Goal: Task Accomplishment & Management: Use online tool/utility

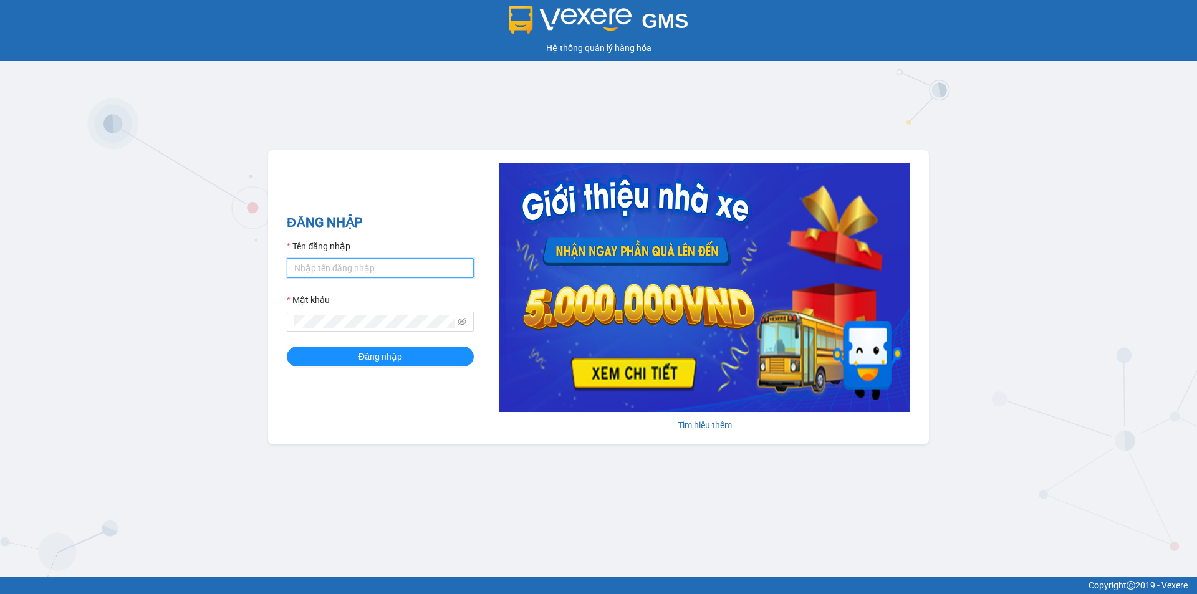
click at [358, 271] on input "Tên đăng nhập" at bounding box center [380, 268] width 187 height 20
type input "phuongthao.tienoanh"
click at [465, 321] on icon "eye-invisible" at bounding box center [461, 321] width 9 height 7
click at [278, 325] on div "ĐĂNG NHẬP Tên đăng nhập phuongthao.tienoanh Mật khẩu Đăng nhập Tìm hiểu thêm" at bounding box center [598, 297] width 661 height 294
click at [302, 360] on button "Đăng nhập" at bounding box center [380, 357] width 187 height 20
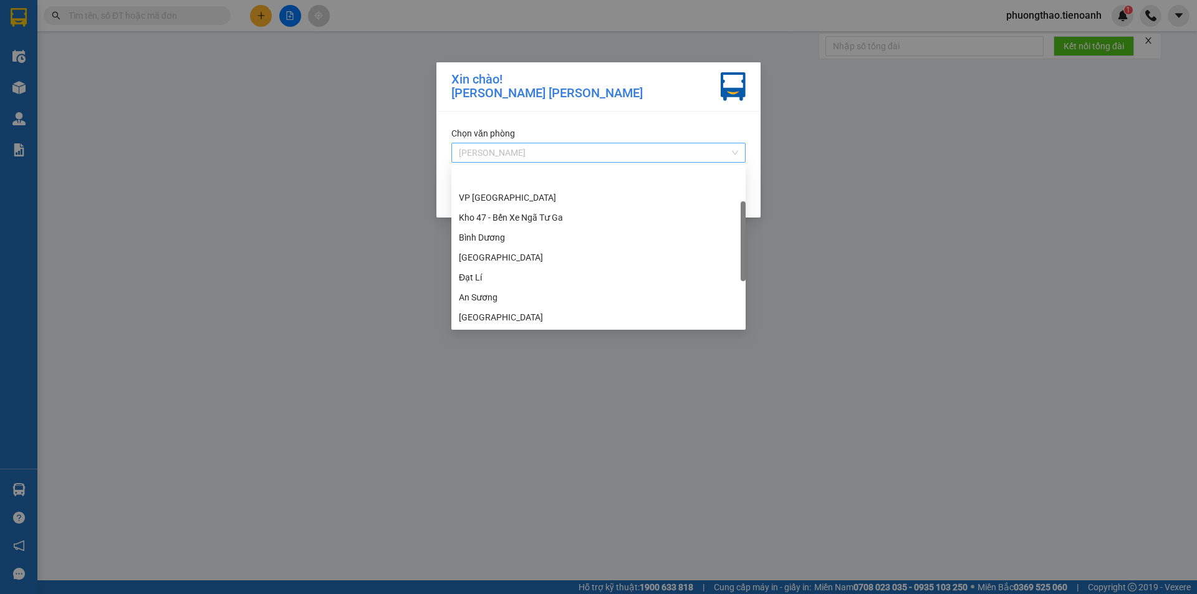
click at [575, 155] on span "Cư Kuin" at bounding box center [598, 152] width 279 height 19
click at [504, 253] on div "Thủ Đức" at bounding box center [598, 258] width 279 height 14
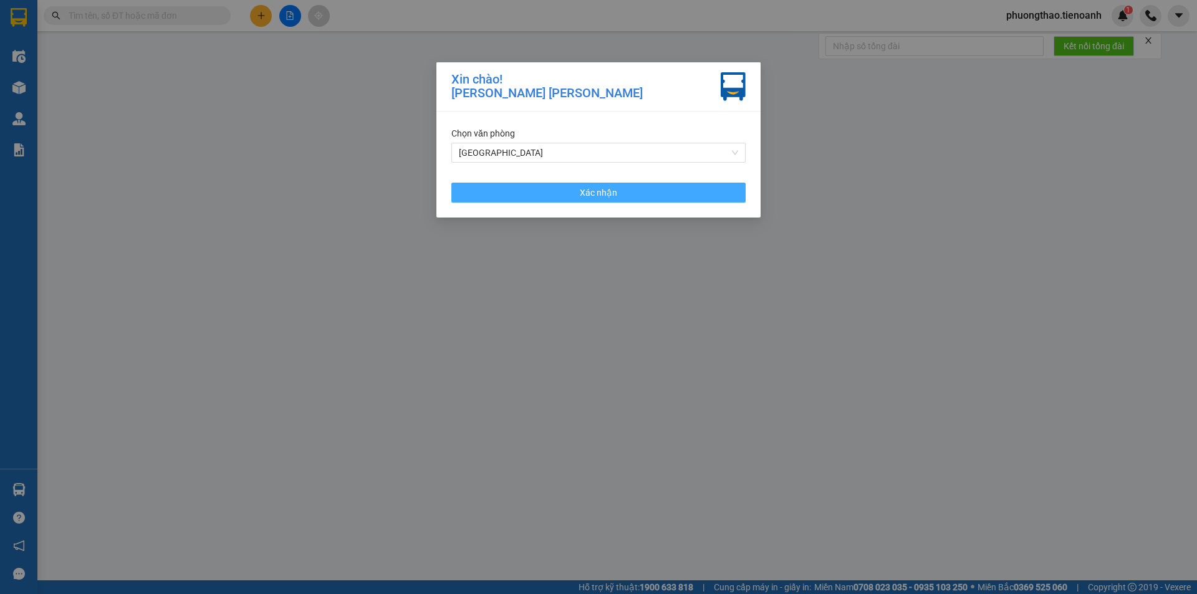
click at [548, 193] on button "Xác nhận" at bounding box center [598, 193] width 294 height 20
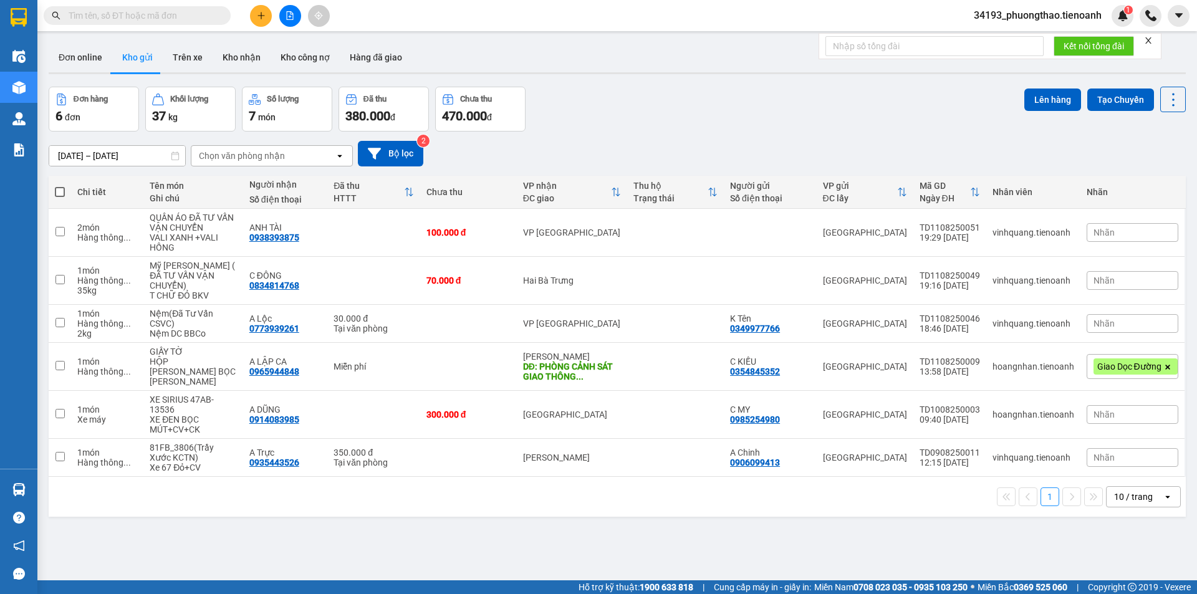
click at [288, 17] on icon "file-add" at bounding box center [289, 15] width 9 height 9
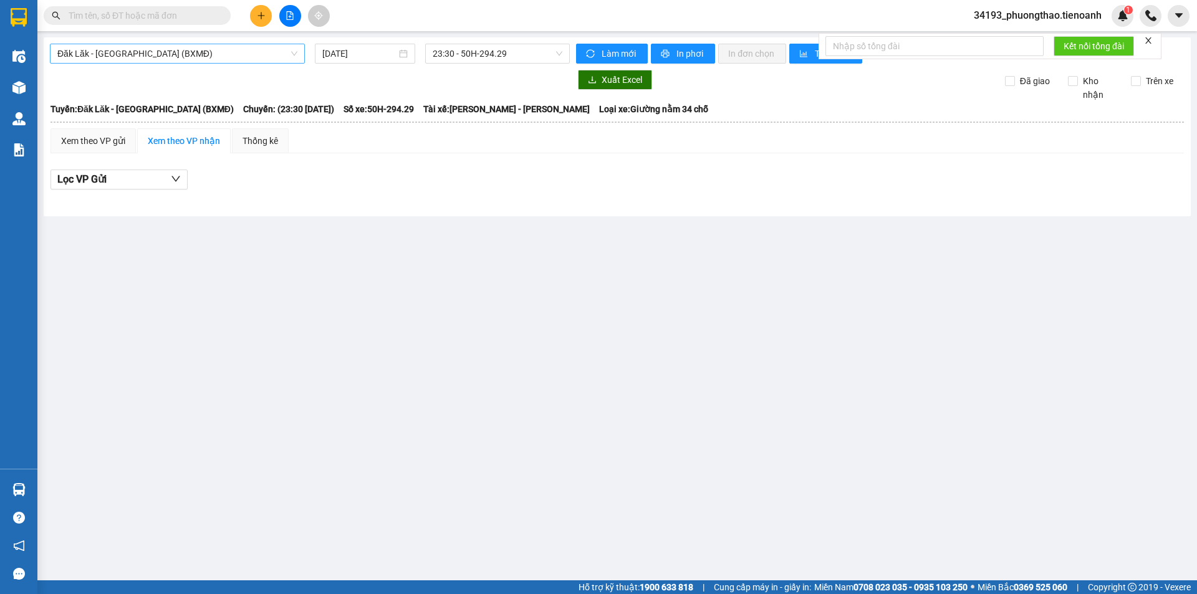
click at [141, 47] on span "Đăk Lăk - Sài Gòn (BXMĐ)" at bounding box center [177, 53] width 240 height 19
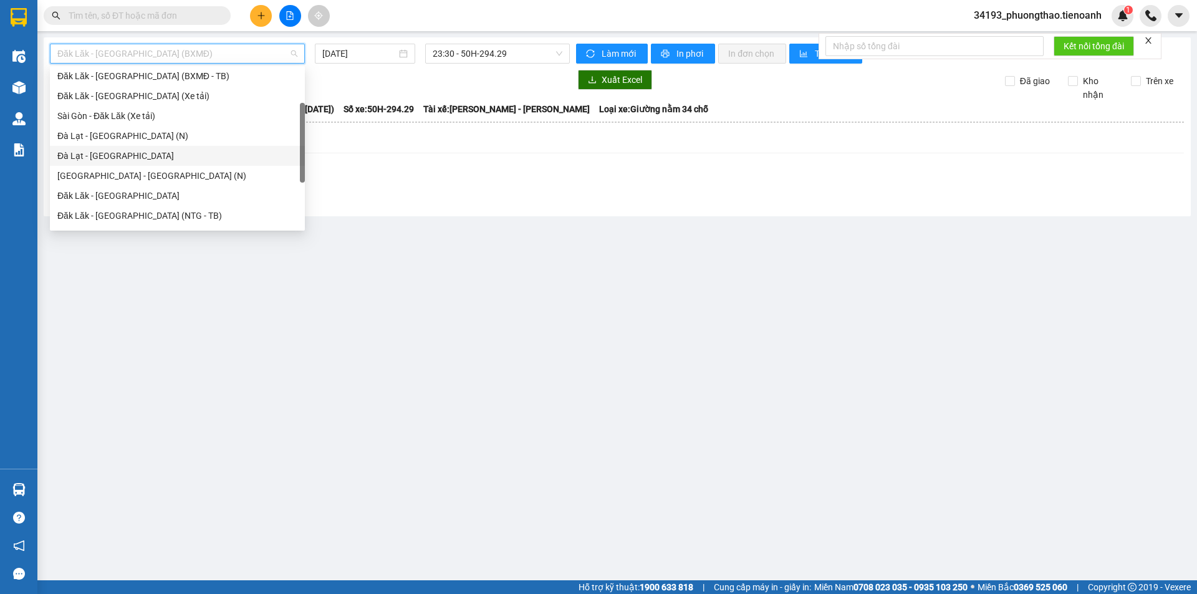
scroll to position [125, 0]
click at [140, 174] on div "Sài Gòn - Đăk Lăk (TB - NTG)" at bounding box center [177, 173] width 240 height 14
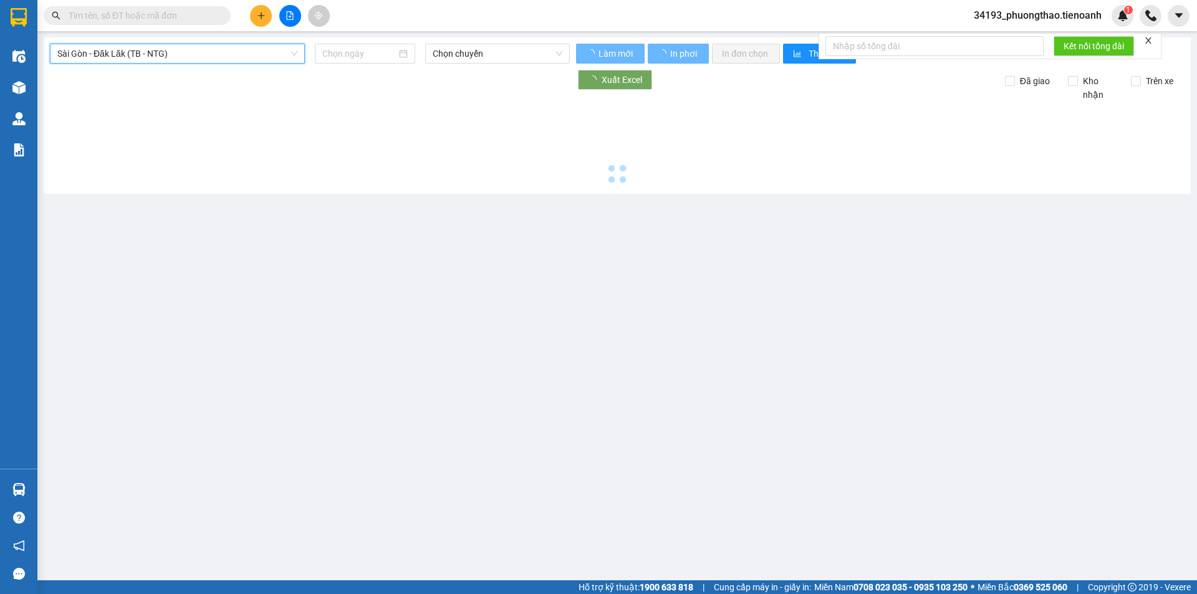
type input "11/08/2025"
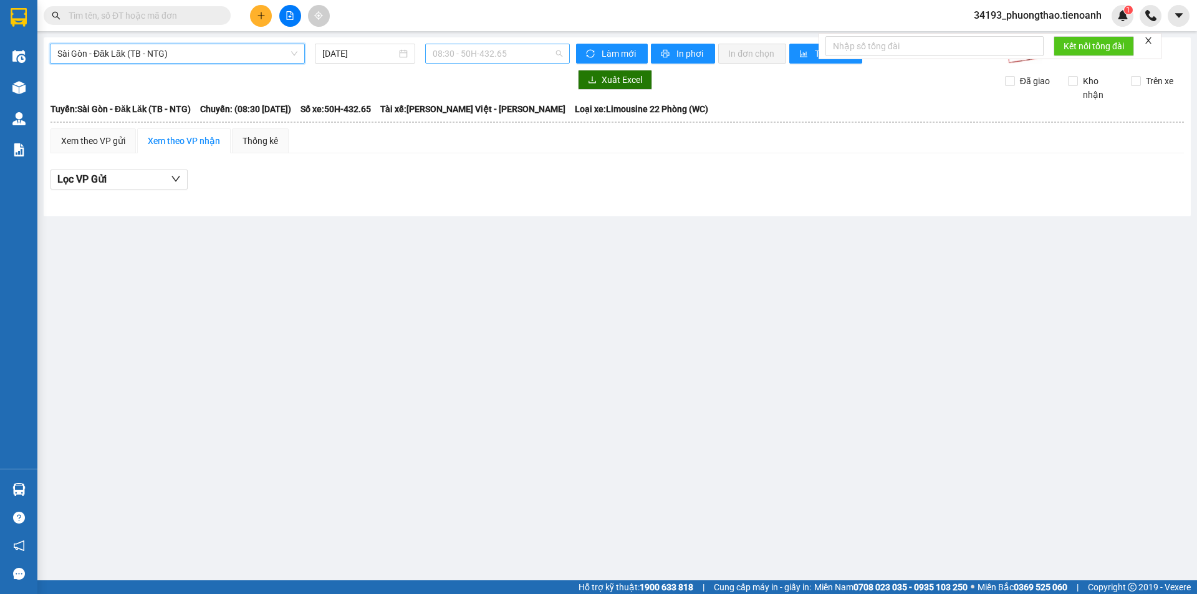
click at [492, 59] on span "08:30 - 50H-432.65" at bounding box center [498, 53] width 130 height 19
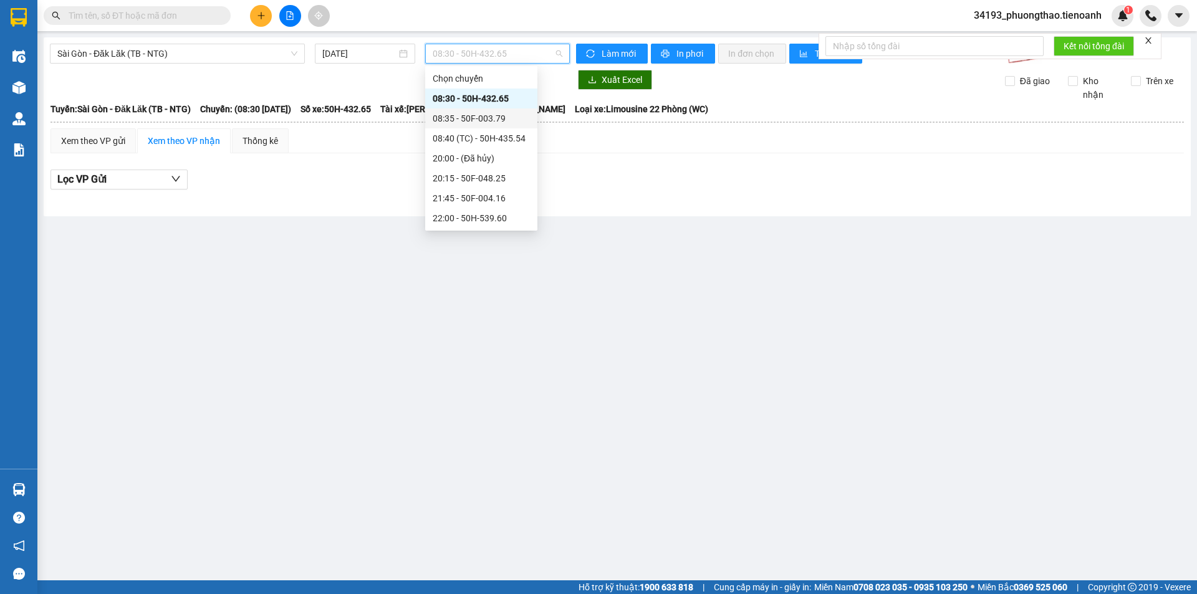
click at [504, 121] on div "08:35 - 50F-003.79" at bounding box center [481, 119] width 97 height 14
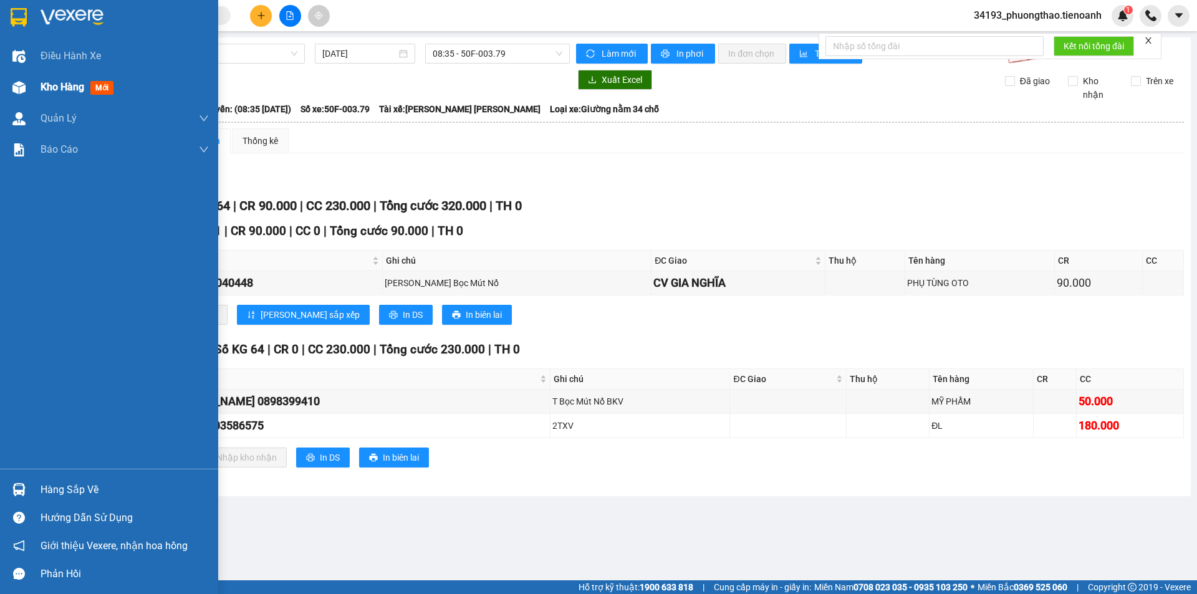
click at [44, 90] on span "Kho hàng" at bounding box center [63, 87] width 44 height 12
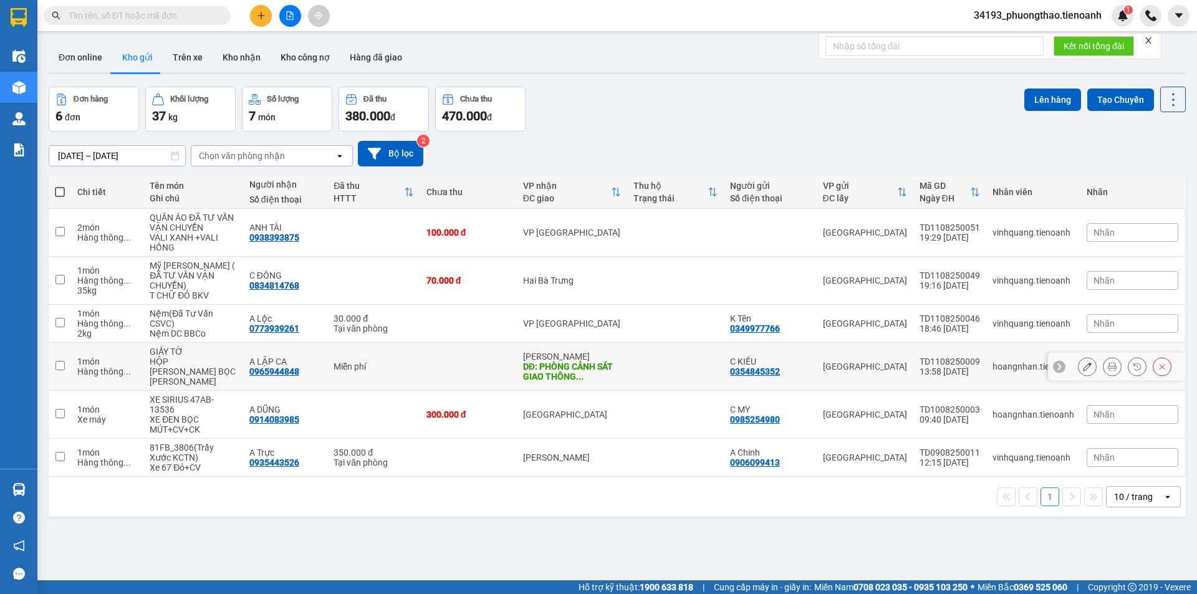
click at [62, 361] on input "checkbox" at bounding box center [59, 365] width 9 height 9
checkbox input "true"
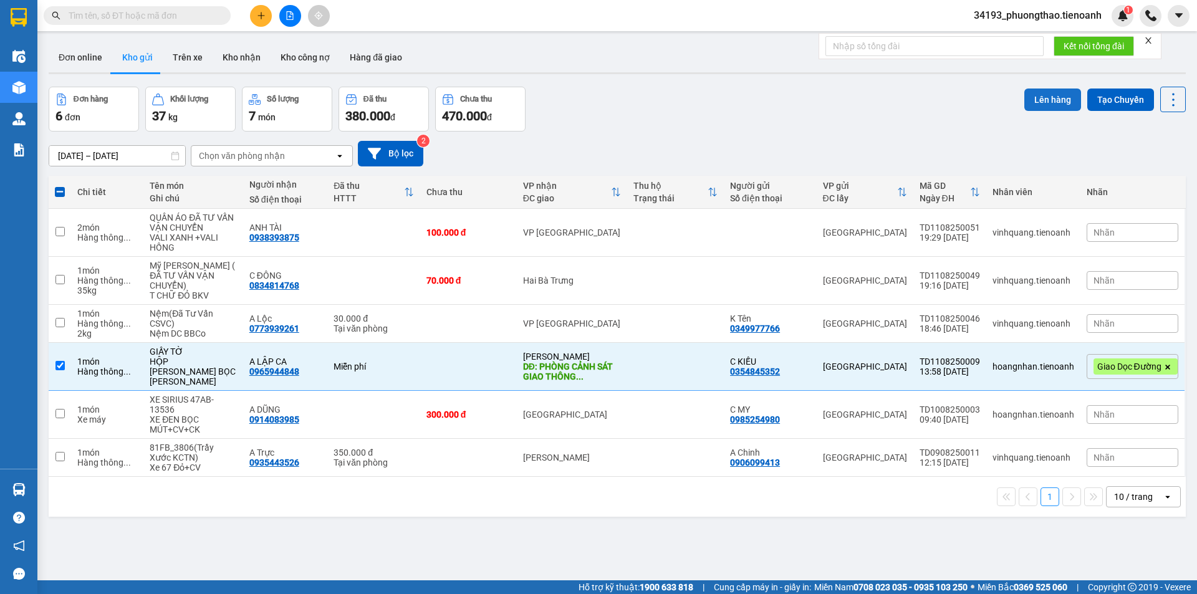
click at [1032, 108] on button "Lên hàng" at bounding box center [1052, 100] width 57 height 22
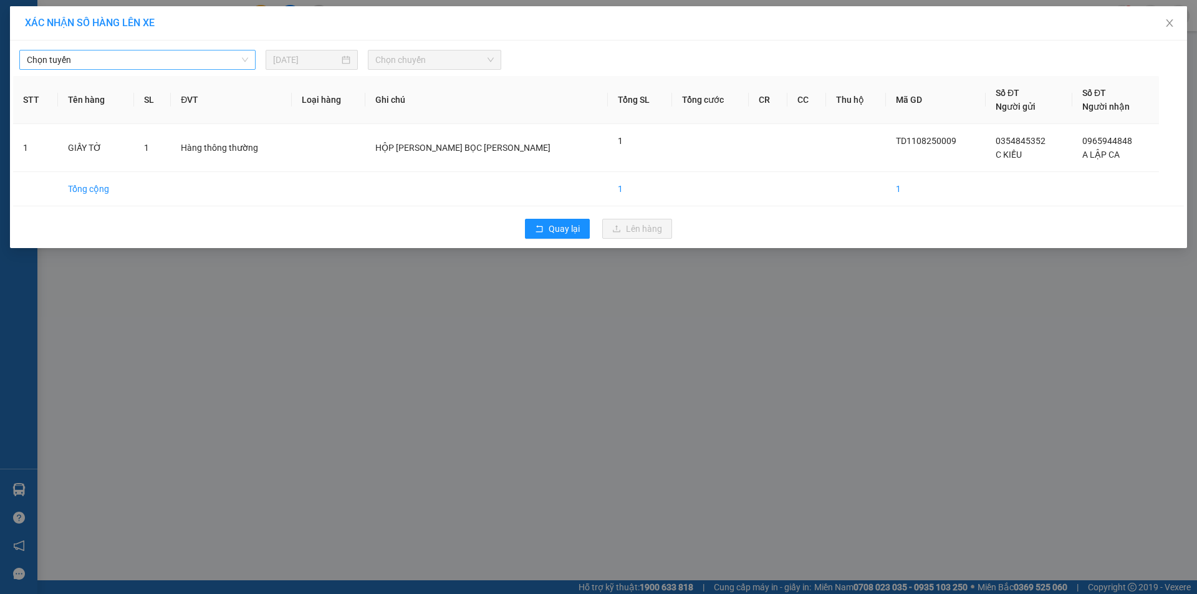
click at [170, 64] on span "Chọn tuyến" at bounding box center [137, 59] width 221 height 19
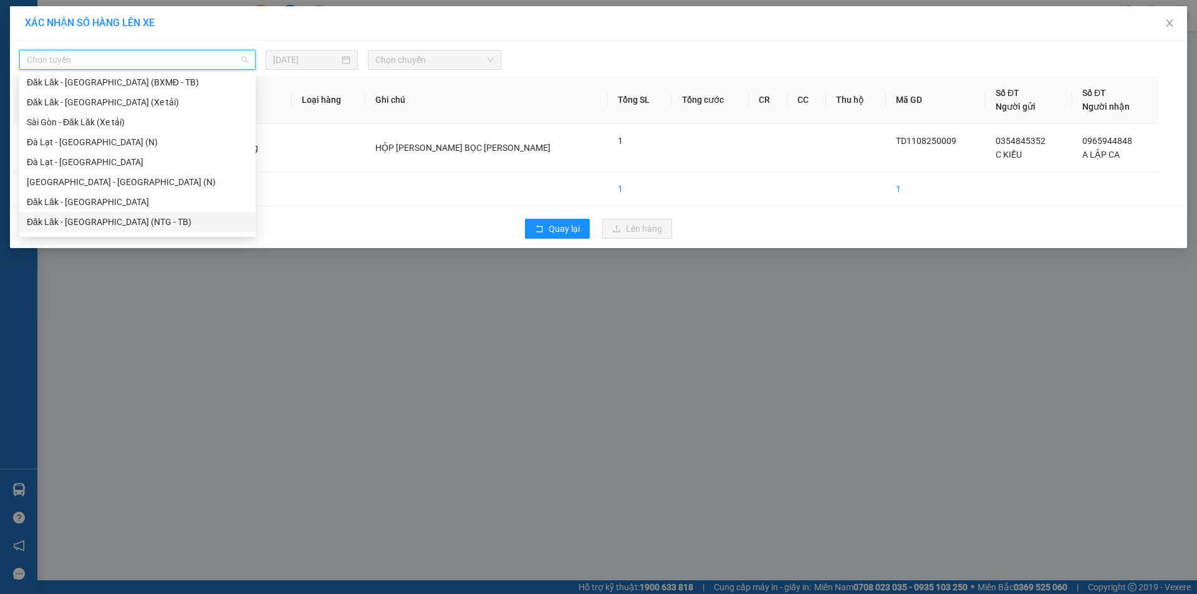
scroll to position [160, 0]
click at [135, 185] on div "Sài Gòn - Đăk Lăk (TB - BXMĐ)" at bounding box center [137, 185] width 221 height 14
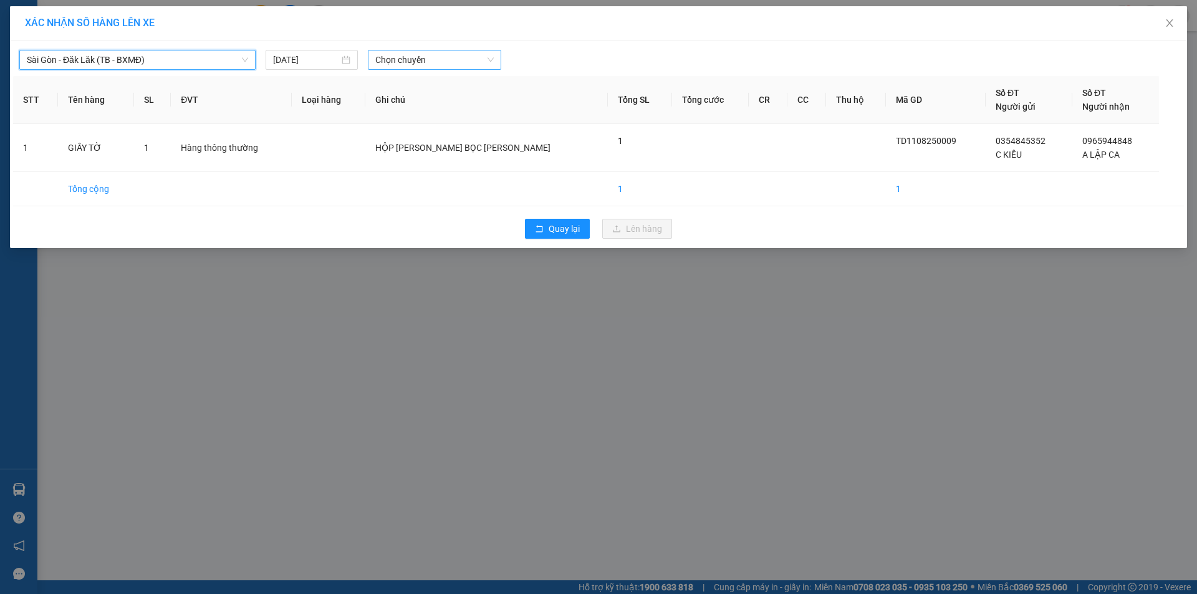
click at [435, 59] on span "Chọn chuyến" at bounding box center [434, 59] width 118 height 19
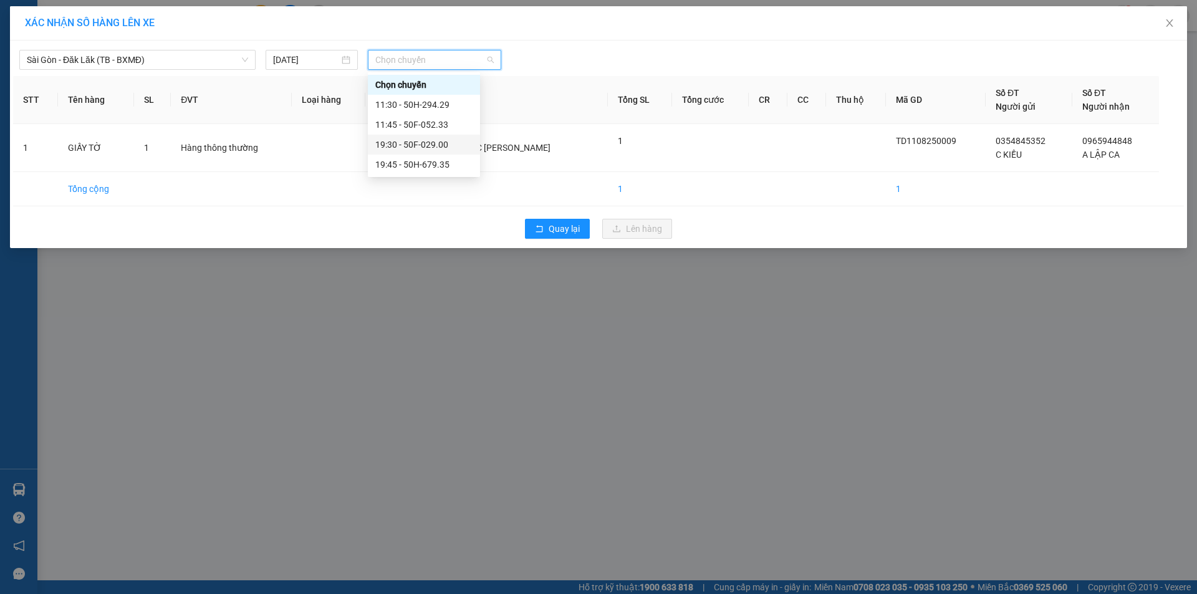
click at [446, 141] on div "19:30 - 50F-029.00" at bounding box center [423, 145] width 97 height 14
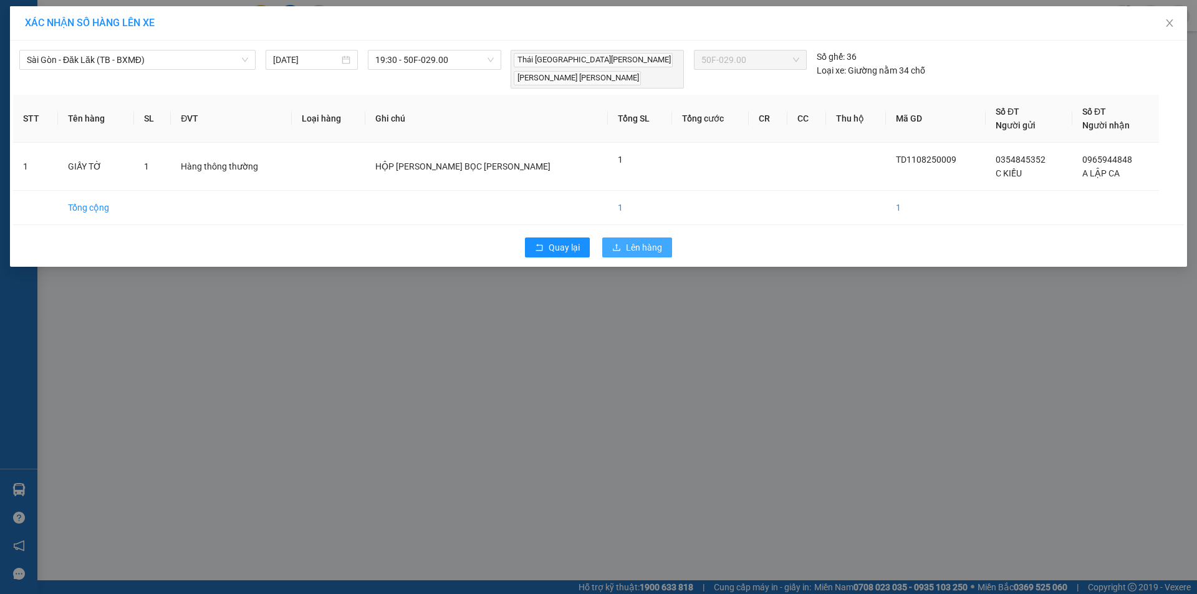
click at [635, 241] on span "Lên hàng" at bounding box center [644, 248] width 36 height 14
